Goal: Information Seeking & Learning: Learn about a topic

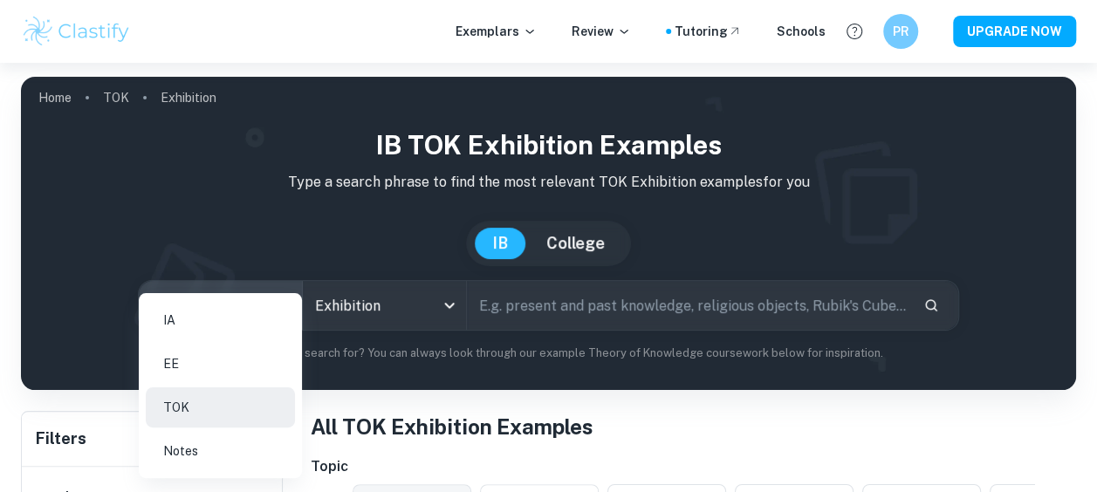
click at [247, 360] on li "EE" at bounding box center [220, 364] width 149 height 40
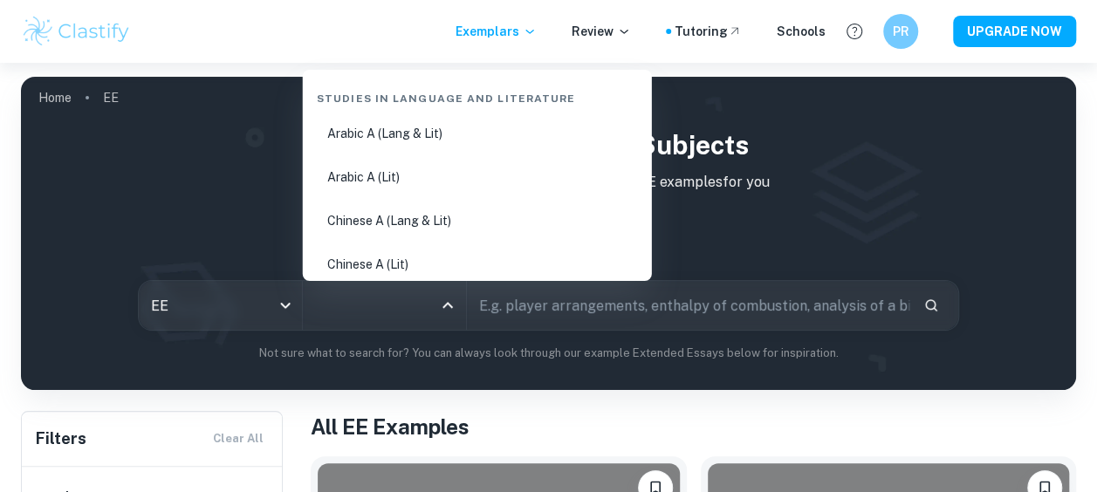
click at [360, 309] on input "All Subjects" at bounding box center [371, 305] width 121 height 33
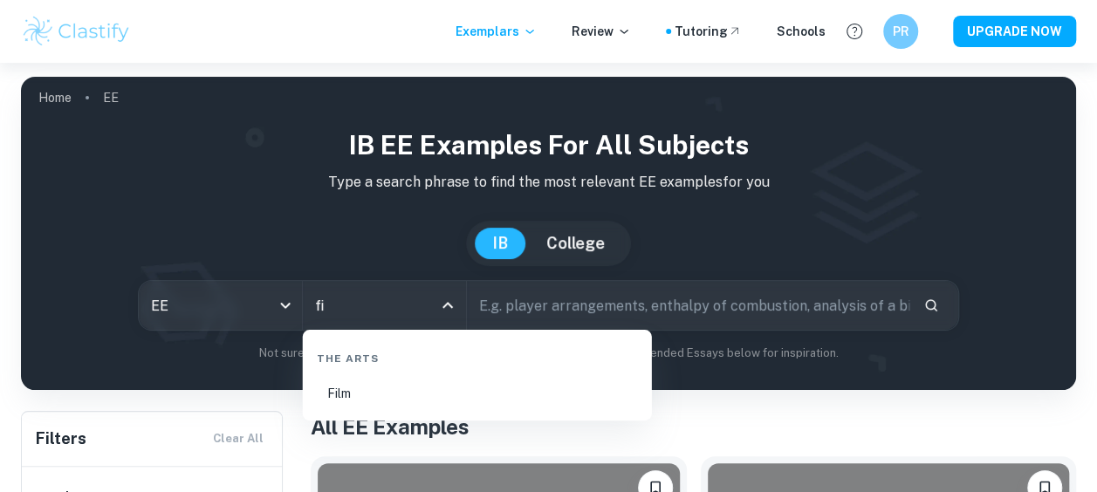
type input "f"
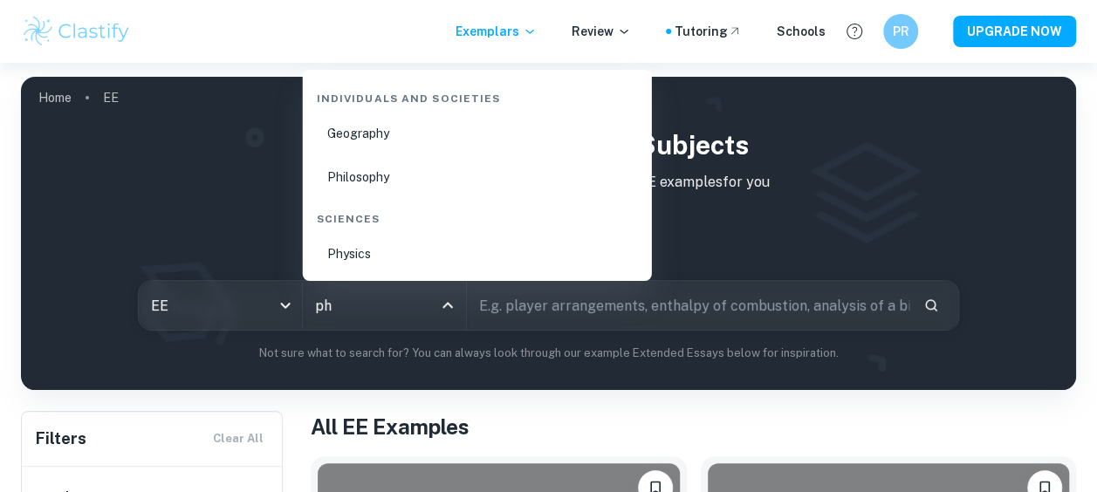
click at [356, 264] on li "Physics" at bounding box center [477, 254] width 335 height 40
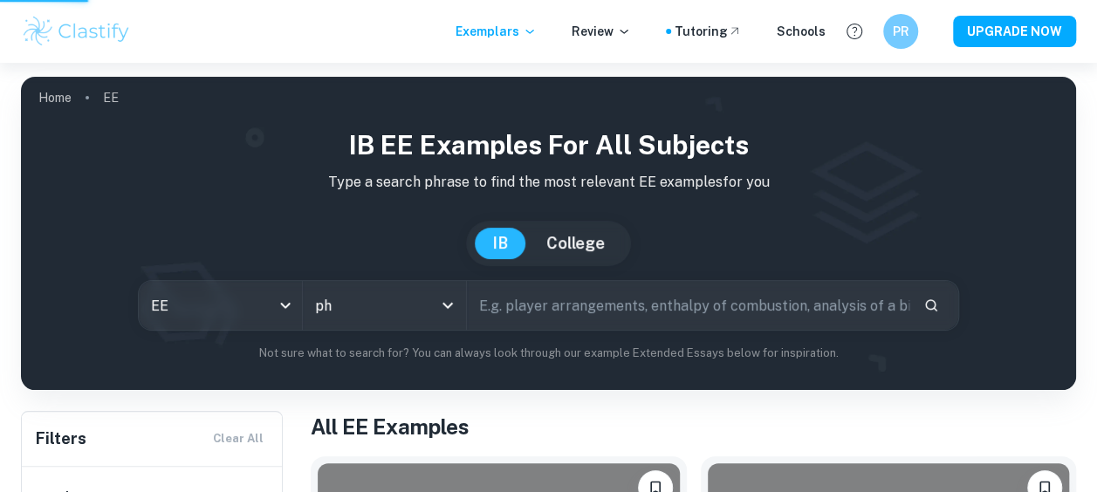
type input "Physics"
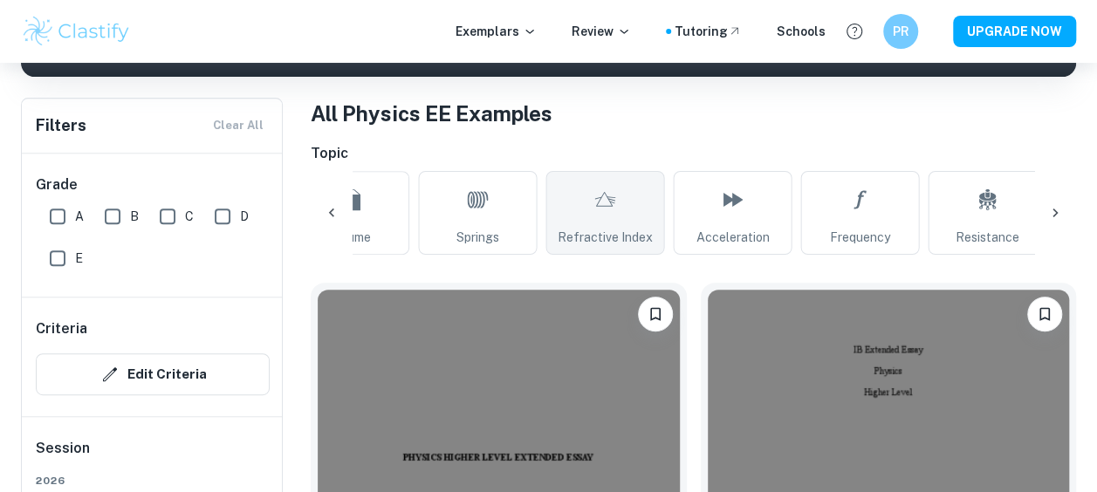
scroll to position [0, 1720]
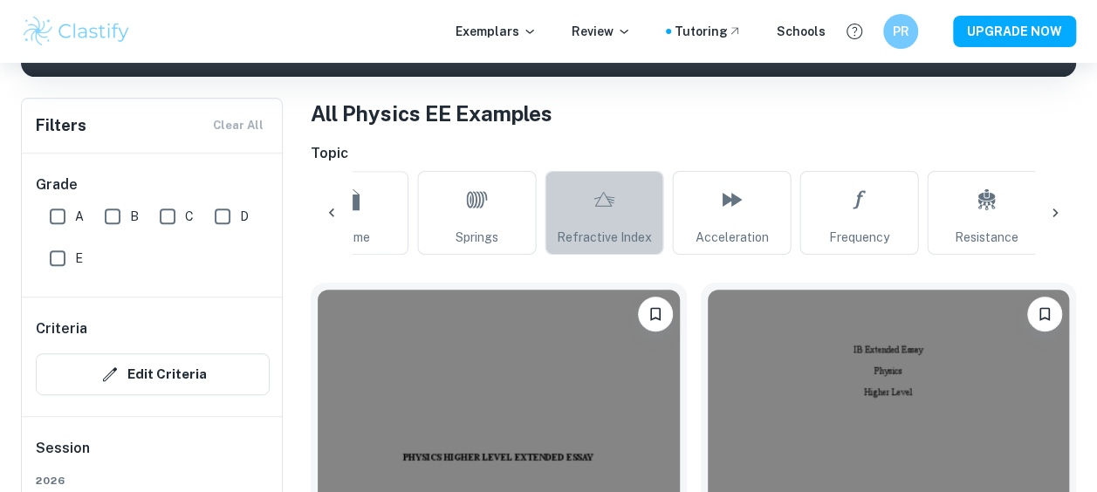
click at [634, 215] on link "Refractive Index" at bounding box center [604, 213] width 119 height 84
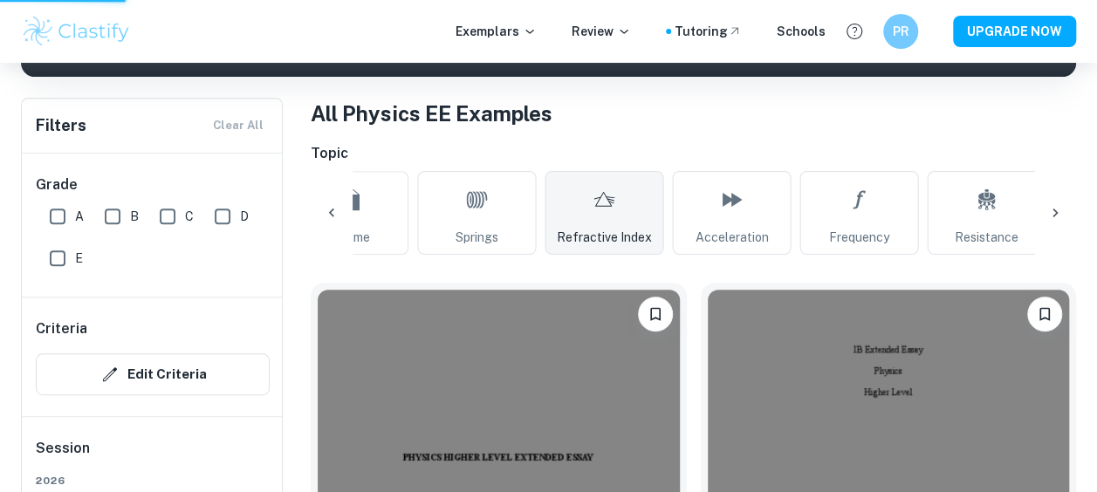
type input "Refractive Index"
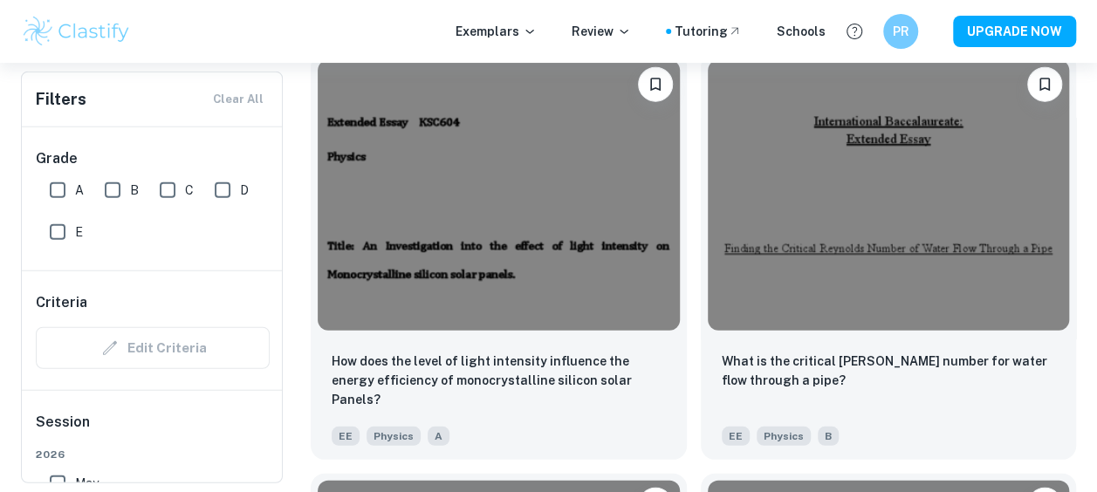
scroll to position [2229, 0]
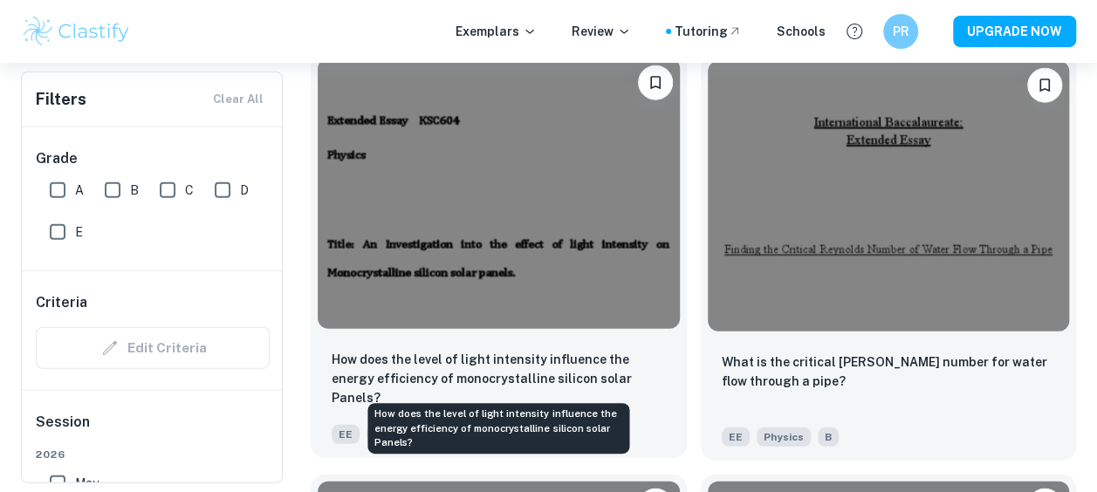
click at [568, 382] on p "How does the level of light intensity influence the energy efficiency of monocr…" at bounding box center [499, 379] width 334 height 58
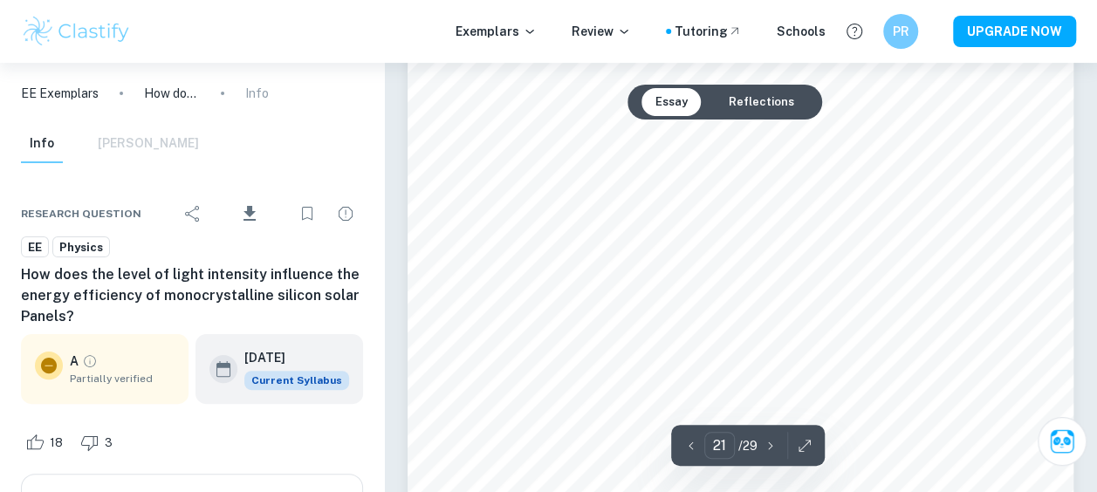
scroll to position [19739, 0]
click at [765, 100] on button "Reflections" at bounding box center [761, 102] width 93 height 28
type input "3"
